Goal: Navigation & Orientation: Find specific page/section

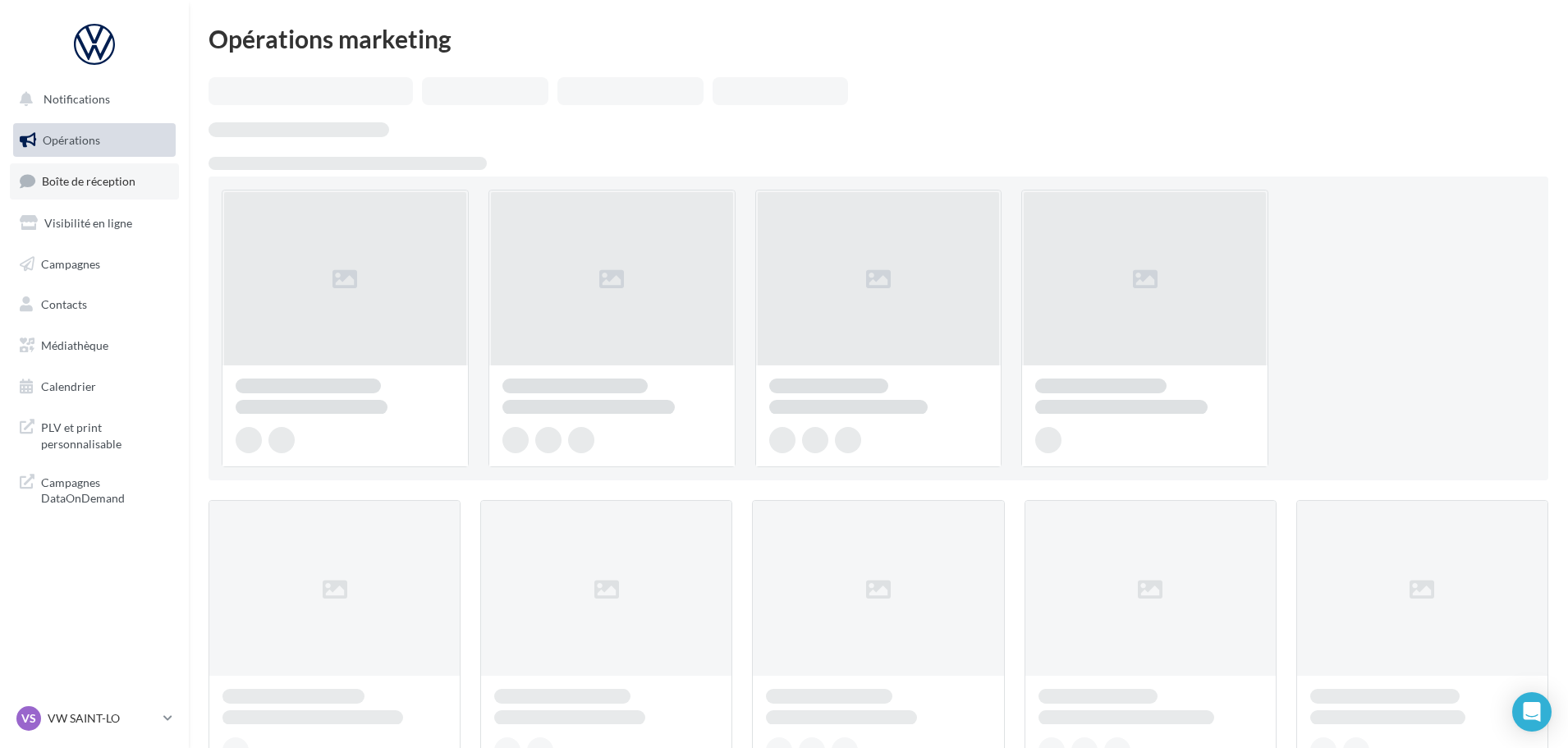
click at [92, 191] on link "Boîte de réception" at bounding box center [94, 181] width 169 height 36
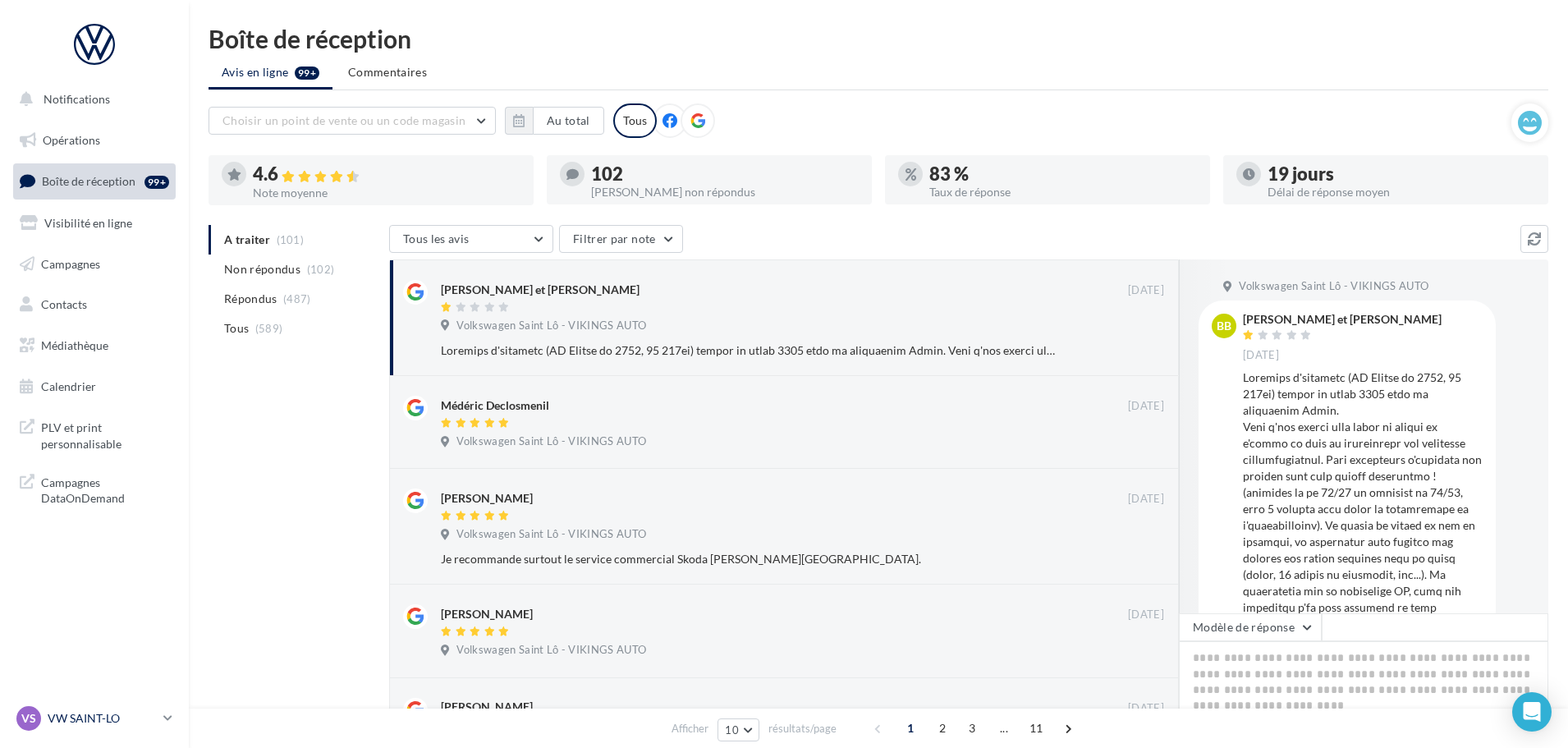
click at [134, 722] on p "VW SAINT-LO" at bounding box center [102, 718] width 109 height 17
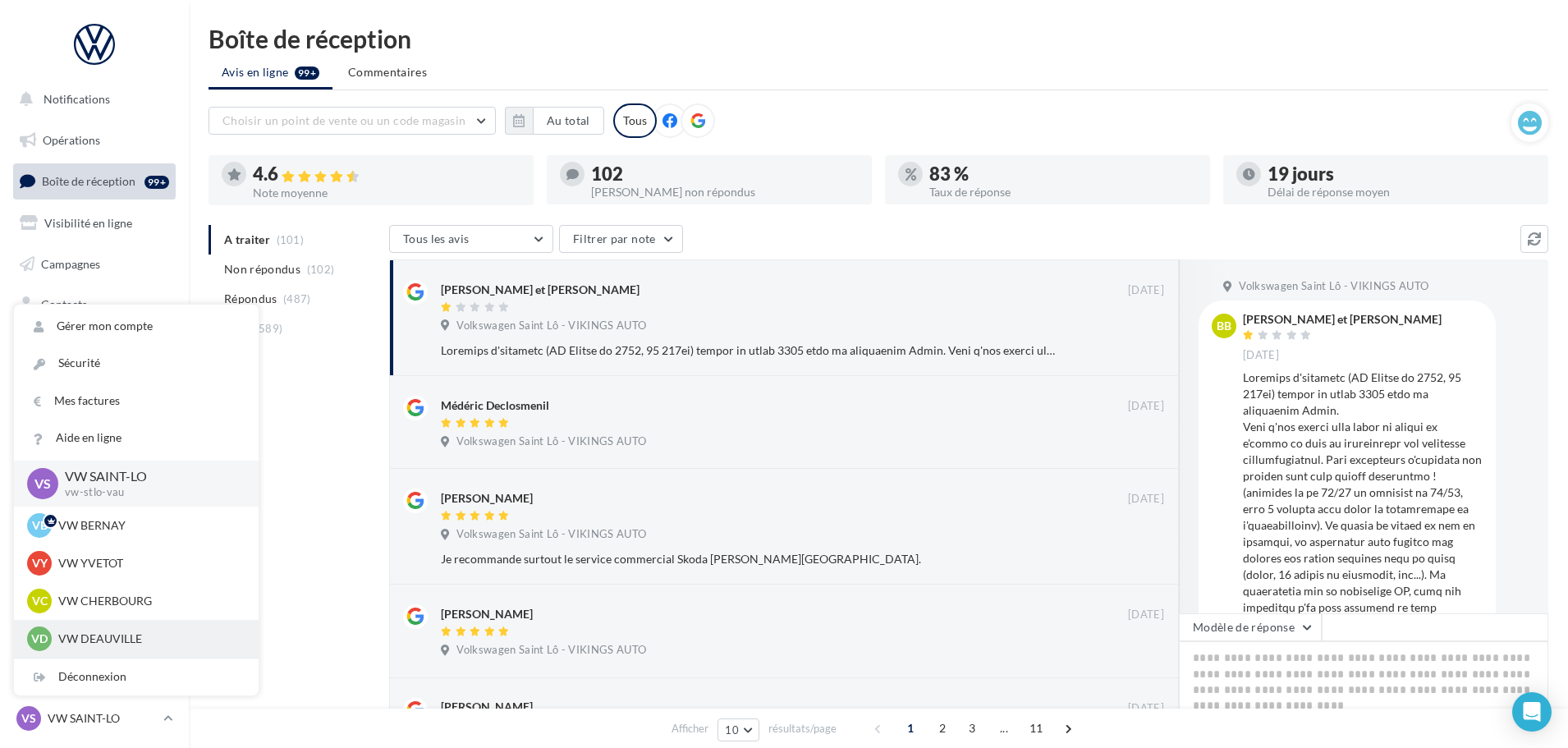
click at [119, 635] on p "VW DEAUVILLE" at bounding box center [149, 639] width 181 height 17
